Goal: Find specific fact: Find specific fact

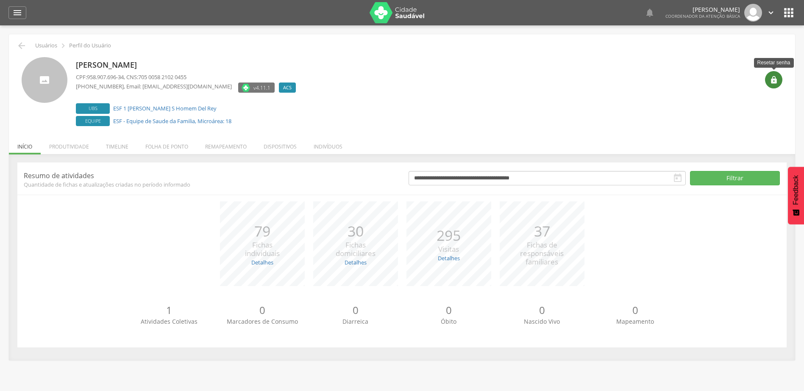
click at [774, 73] on div "" at bounding box center [773, 79] width 17 height 17
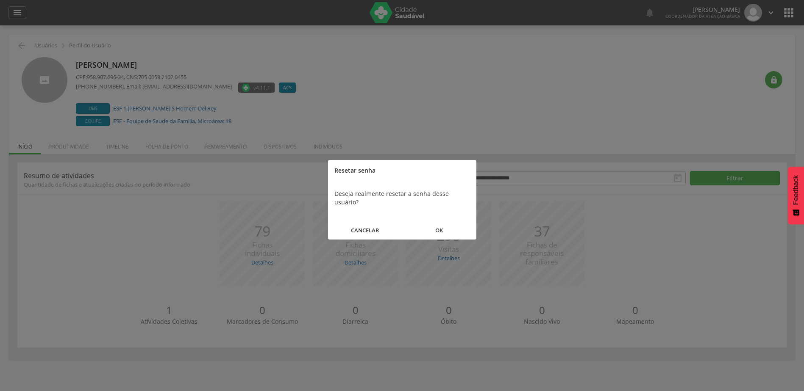
click at [439, 222] on button "OK" at bounding box center [439, 231] width 74 height 18
click at [439, 222] on button "FECHAR" at bounding box center [402, 222] width 148 height 18
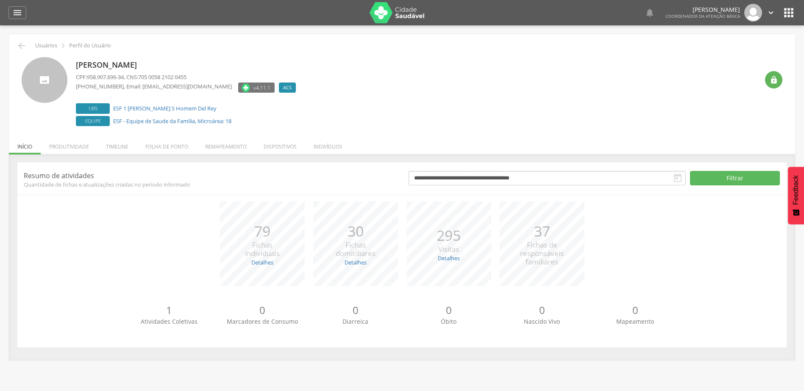
drag, startPoint x: 204, startPoint y: 66, endPoint x: 75, endPoint y: 61, distance: 128.5
click at [75, 61] on div "[PERSON_NAME] CPF: 958.907.696-34 , CNS: 705 0058 2102 0455 [PHONE_NUMBER] , Em…" at bounding box center [402, 92] width 760 height 71
copy p "[PERSON_NAME]"
click at [89, 80] on span "003.596.305-02" at bounding box center [105, 77] width 37 height 8
click at [783, 80] on div "Luciana Costa Roberto da Silva CPF: 003.596.305-02 , CNS: 702 4030 2057 5025 (7…" at bounding box center [401, 90] width 773 height 78
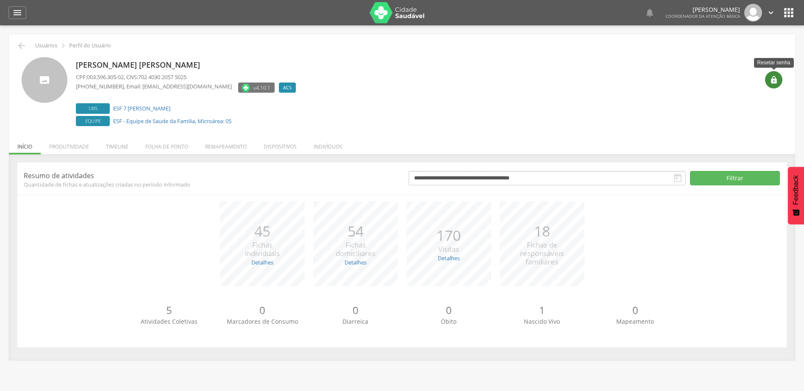
click at [774, 83] on icon "" at bounding box center [773, 80] width 8 height 8
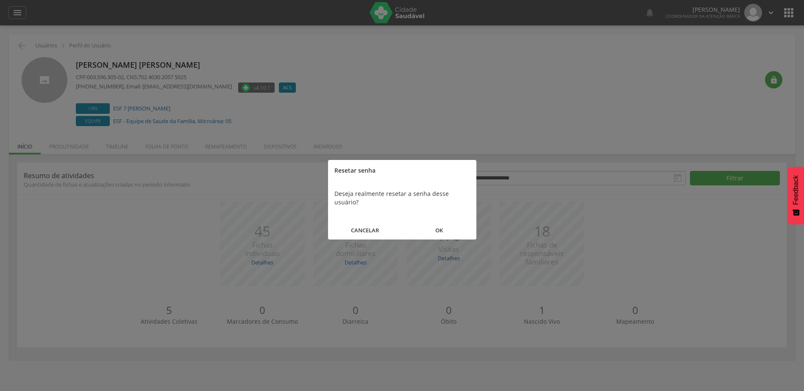
click at [436, 222] on button "OK" at bounding box center [439, 231] width 74 height 18
click at [417, 217] on button "FECHAR" at bounding box center [402, 222] width 148 height 18
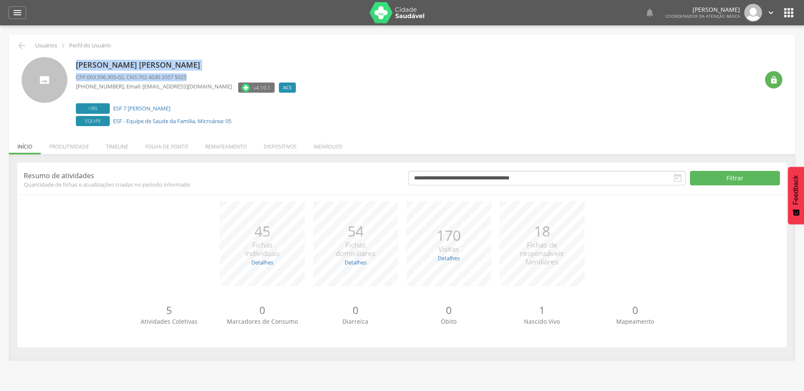
drag, startPoint x: 221, startPoint y: 71, endPoint x: 72, endPoint y: 60, distance: 150.0
click at [72, 58] on div "Luciana Costa Roberto da Silva CPF: 003.596.305-02 , CNS: 702 4030 2057 5025 (7…" at bounding box center [402, 92] width 760 height 71
click at [205, 66] on p "Luciana Costa Roberto da Silva" at bounding box center [188, 65] width 224 height 11
click at [212, 66] on p "Luciana Costa Roberto da Silva" at bounding box center [188, 65] width 224 height 11
click at [214, 68] on p "Luciana Costa Roberto da Silva" at bounding box center [188, 65] width 224 height 11
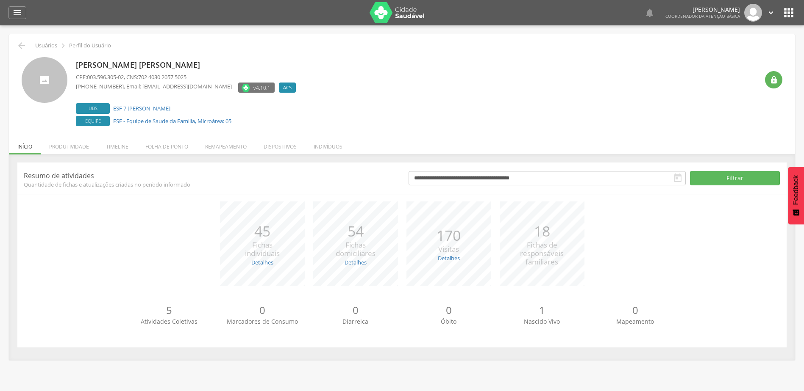
click at [212, 67] on p "Luciana Costa Roberto da Silva" at bounding box center [188, 65] width 224 height 11
click at [98, 67] on p "Luciana Costa Roberto da Silva" at bounding box center [188, 65] width 224 height 11
click at [98, 68] on p "Luciana Costa Roberto da Silva" at bounding box center [188, 65] width 224 height 11
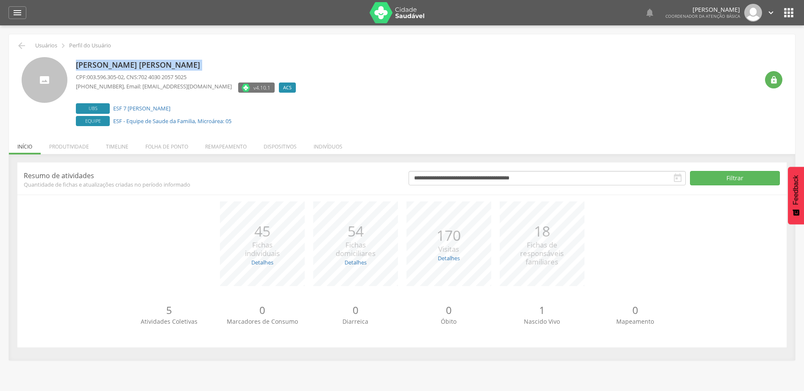
click at [98, 67] on p "Luciana Costa Roberto da Silva" at bounding box center [188, 65] width 224 height 11
copy div "Luciana Costa Roberto da Silva"
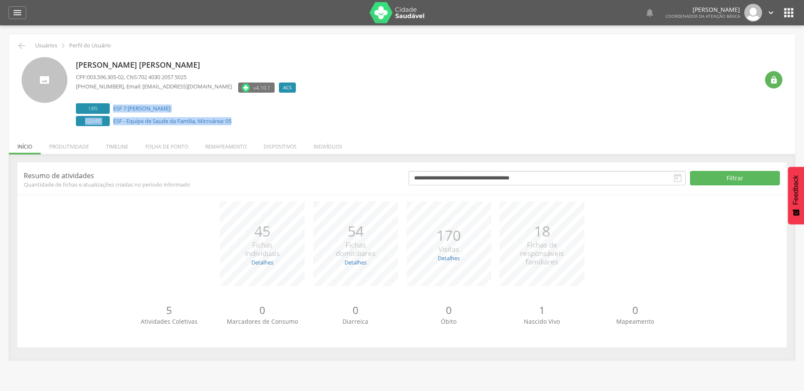
drag, startPoint x: 243, startPoint y: 123, endPoint x: 113, endPoint y: 104, distance: 131.0
click at [113, 104] on div "Ubs ESF 7 Amalia Menezes Elias Equipe ESF - Equipe de Saude da Familia, Microár…" at bounding box center [188, 114] width 224 height 23
copy div "ESF 7 Amalia Menezes Elias Equipe ESF - Equipe de Saude da Familia, Microárea: …"
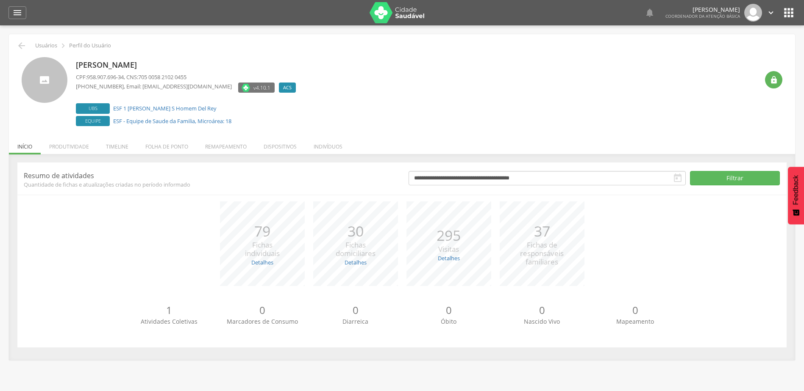
drag, startPoint x: 76, startPoint y: 68, endPoint x: 209, endPoint y: 64, distance: 133.5
click at [209, 64] on div "Junaia Maria da Silva Almeida CPF: 958.907.696-34 , CNS: 705 0058 2102 0455 (73…" at bounding box center [402, 92] width 760 height 71
copy p "[PERSON_NAME]"
drag, startPoint x: 255, startPoint y: 124, endPoint x: 110, endPoint y: 111, distance: 145.9
click at [110, 111] on div "Ubs ESF 1 Ana Martha S Homem Del Rey Equipe ESF - Equipe de Saude da Familia, M…" at bounding box center [188, 114] width 224 height 23
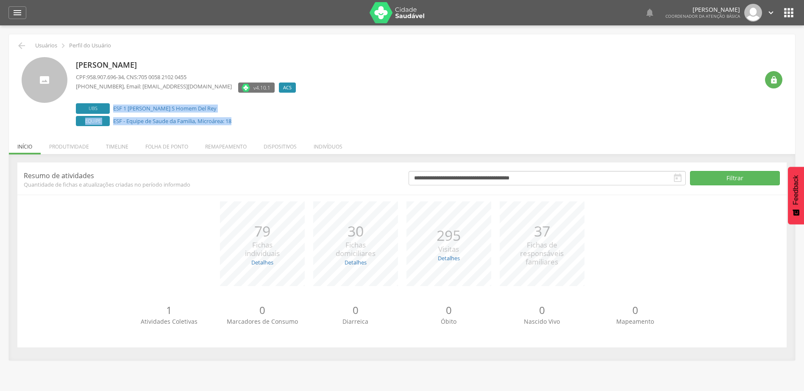
copy div "ESF 1 Ana Martha S Homem Del Rey Equipe ESF - Equipe de Saude da Familia, Micro…"
